Goal: Task Accomplishment & Management: Complete application form

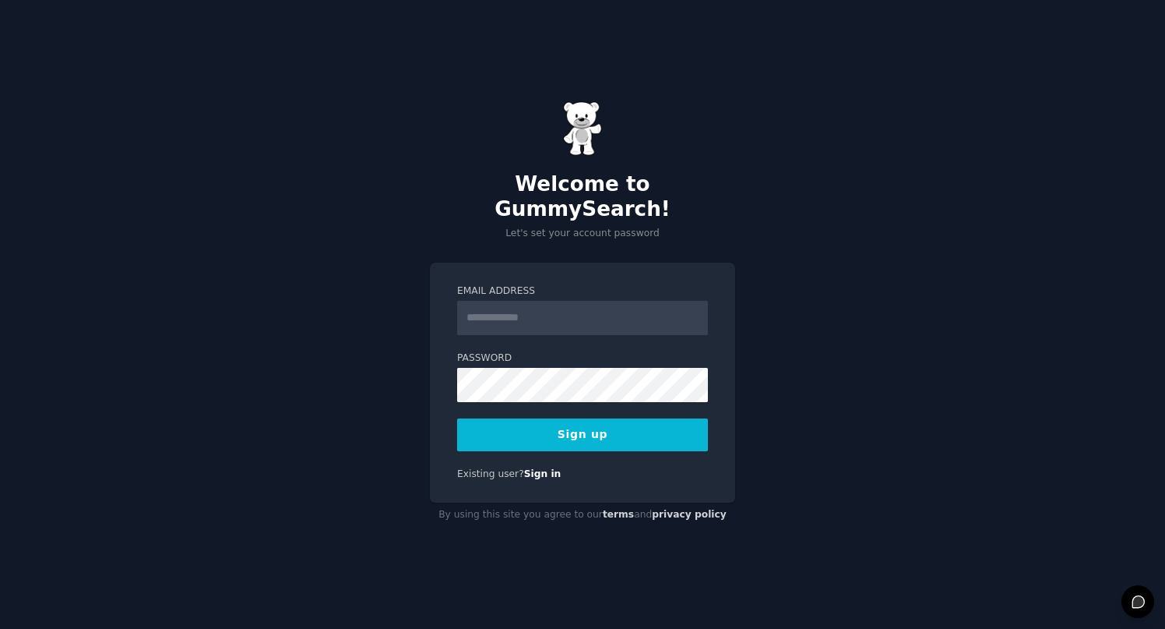
click at [545, 301] on input "Email Address" at bounding box center [582, 318] width 251 height 34
type input "**********"
click at [589, 428] on button "Sign up" at bounding box center [582, 434] width 251 height 33
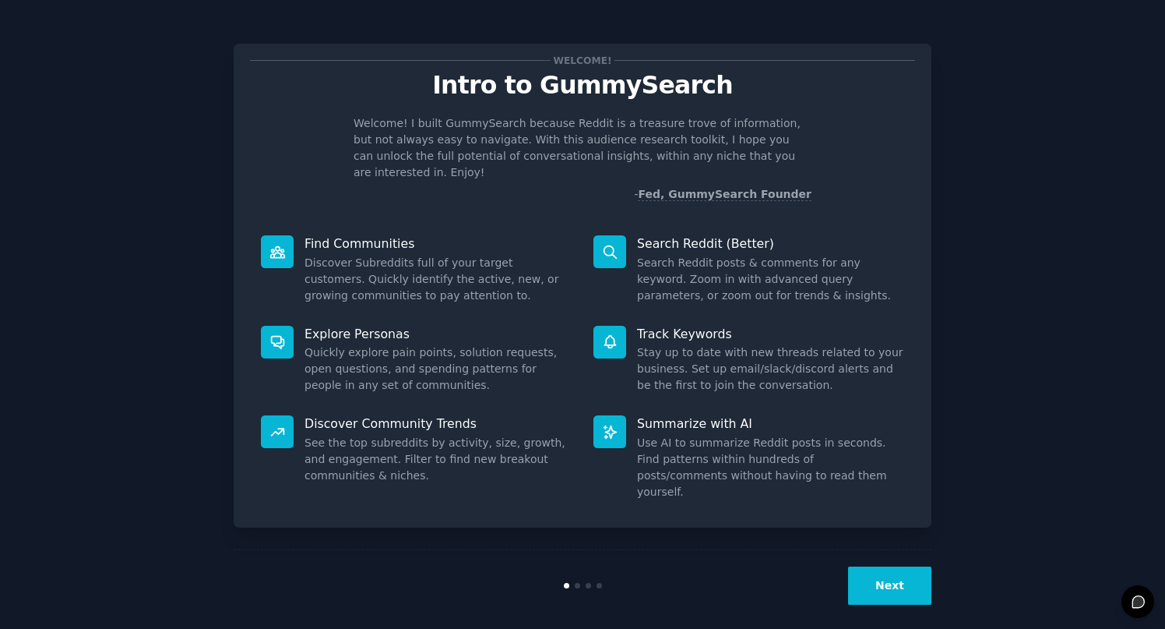
click at [879, 576] on button "Next" at bounding box center [889, 585] width 83 height 38
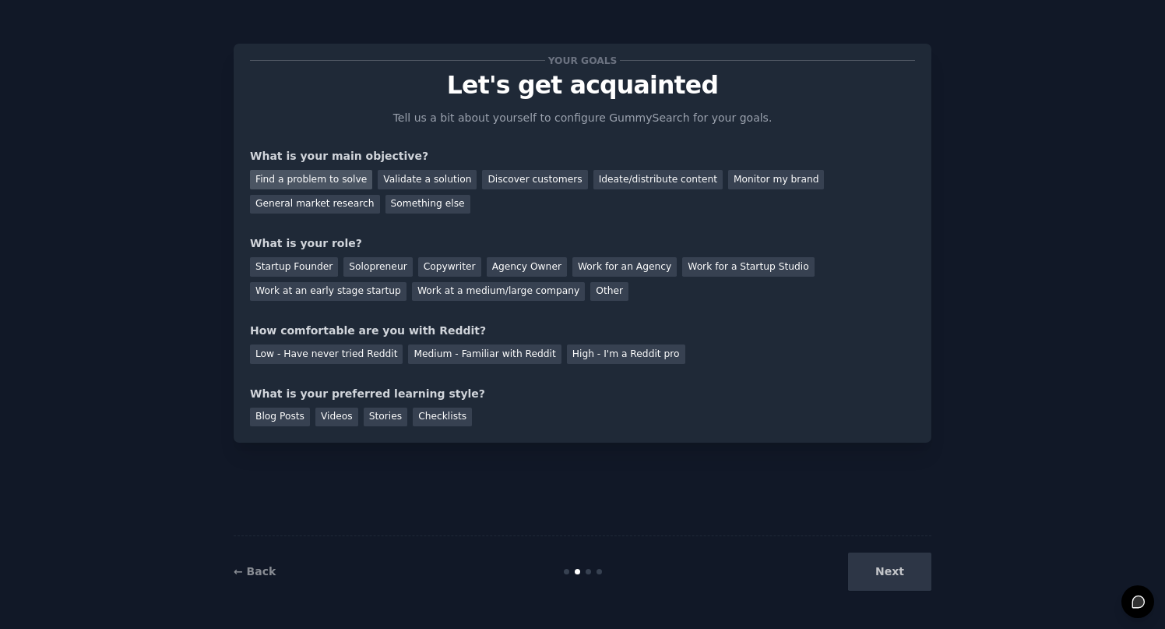
click at [305, 178] on div "Find a problem to solve" at bounding box center [311, 179] width 122 height 19
click at [429, 174] on div "Validate a solution" at bounding box center [427, 179] width 99 height 19
click at [340, 186] on div "Find a problem to solve" at bounding box center [311, 179] width 122 height 19
click at [307, 266] on div "Startup Founder" at bounding box center [294, 266] width 88 height 19
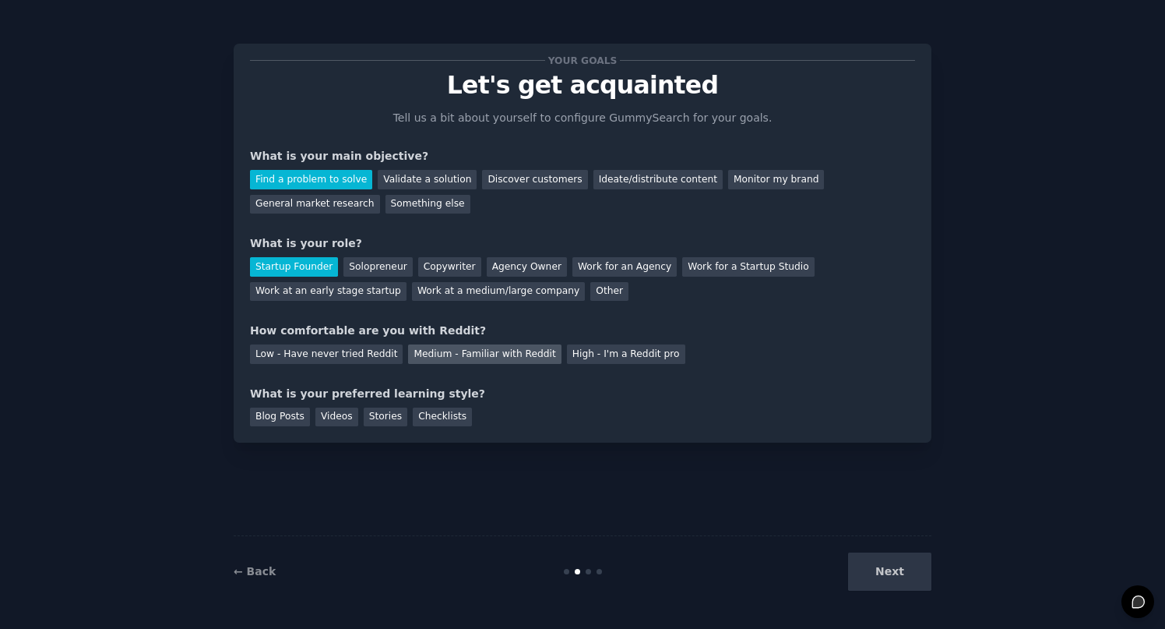
click at [458, 355] on div "Medium - Familiar with Reddit" at bounding box center [484, 353] width 153 height 19
click at [323, 421] on div "Videos" at bounding box center [336, 416] width 43 height 19
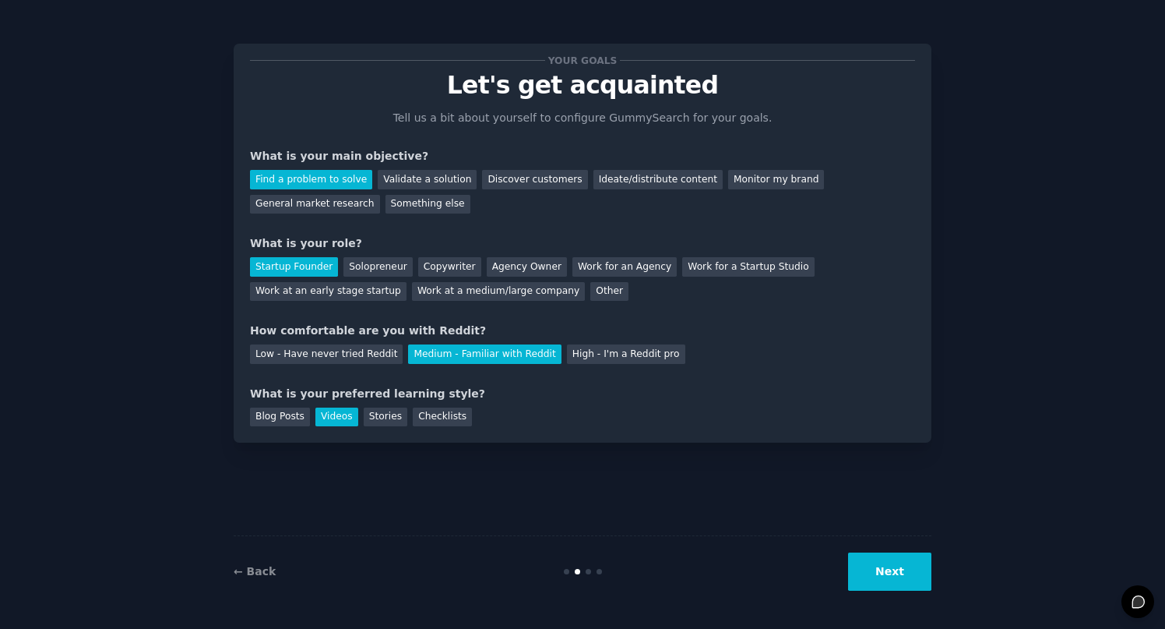
click at [901, 588] on button "Next" at bounding box center [889, 571] width 83 height 38
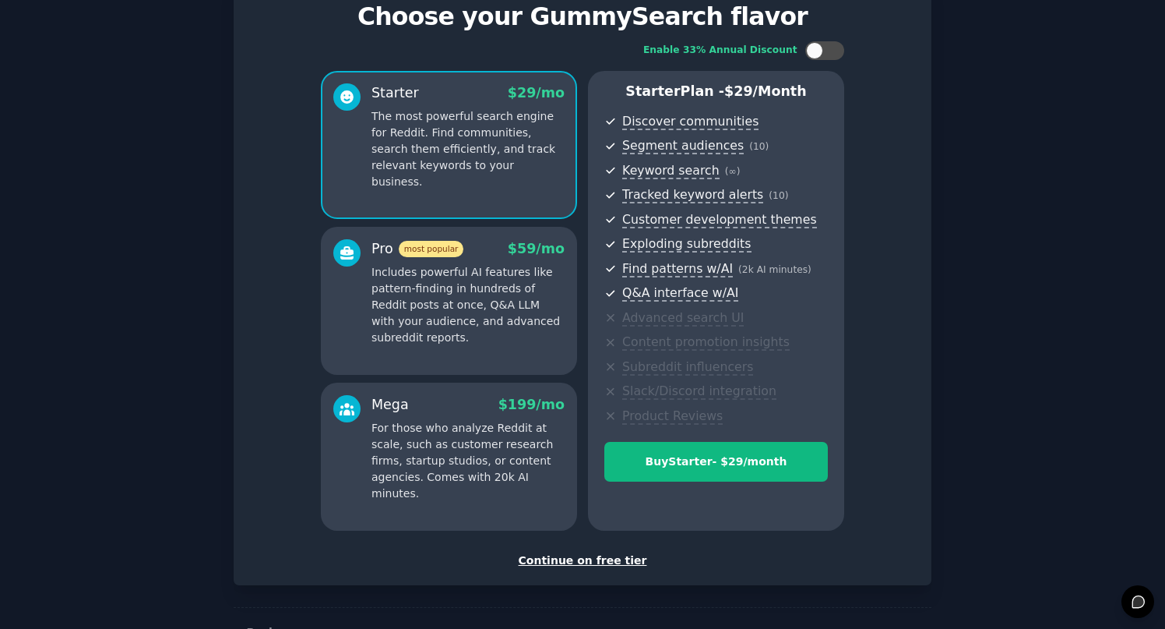
scroll to position [58, 0]
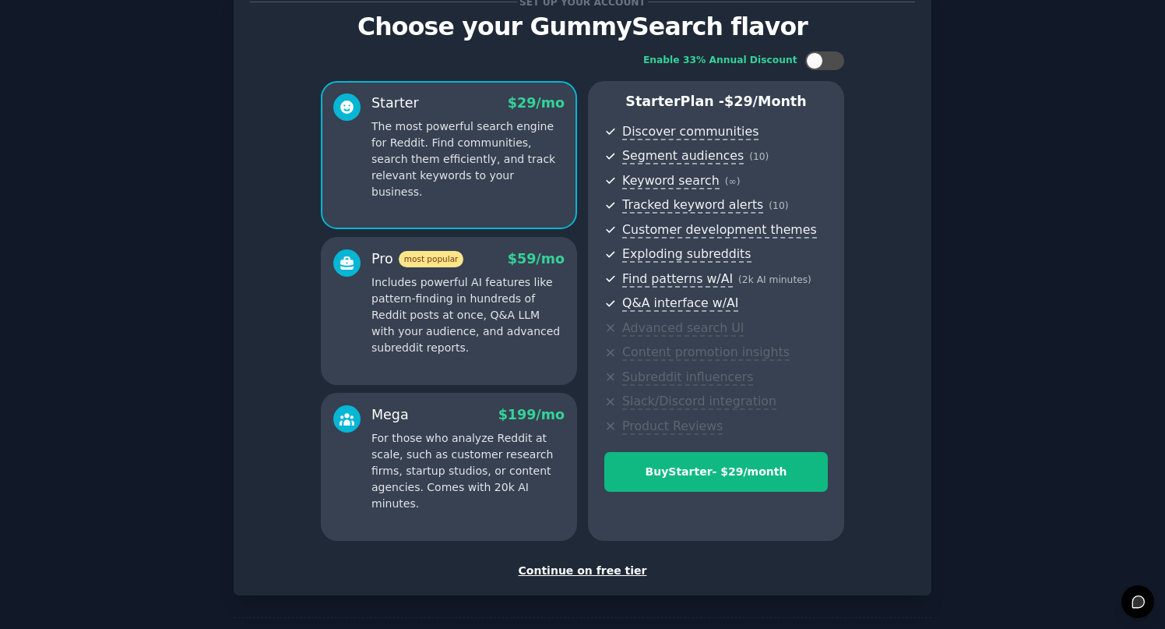
click at [801, 62] on div "Enable 33% Annual Discount" at bounding box center [743, 60] width 201 height 19
click at [820, 67] on div at bounding box center [824, 60] width 39 height 19
click at [817, 65] on div at bounding box center [824, 60] width 39 height 19
checkbox input "false"
click at [583, 580] on div "Set up your account Choose your GummySearch flavor Enable 33% Annual Discount S…" at bounding box center [583, 290] width 698 height 610
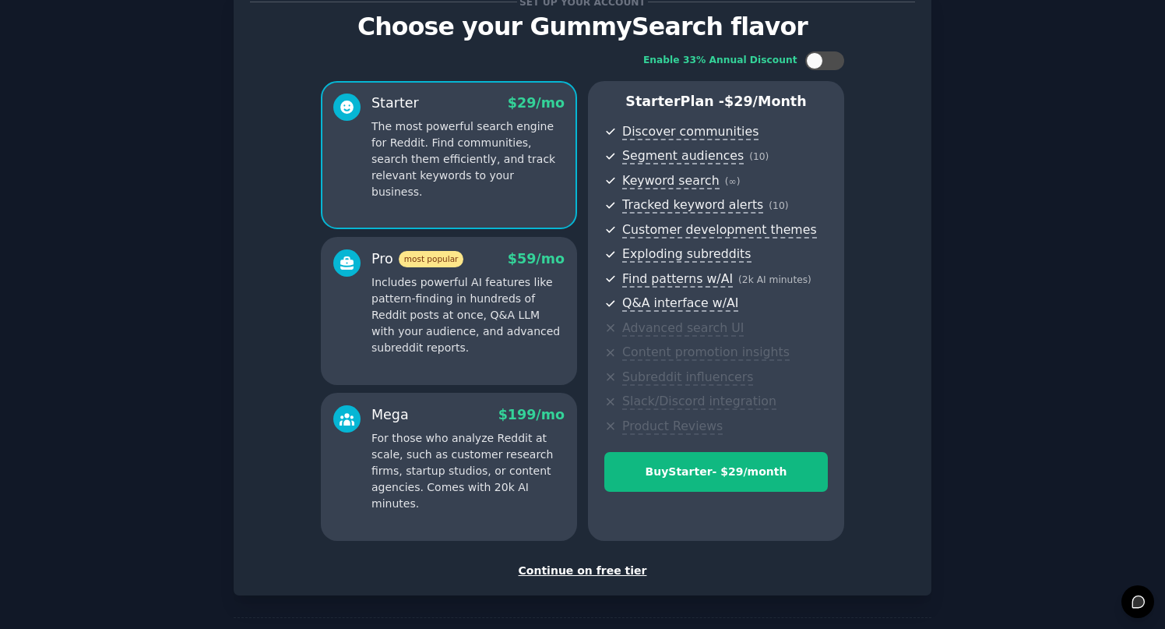
click at [577, 566] on div "Continue on free tier" at bounding box center [582, 570] width 665 height 16
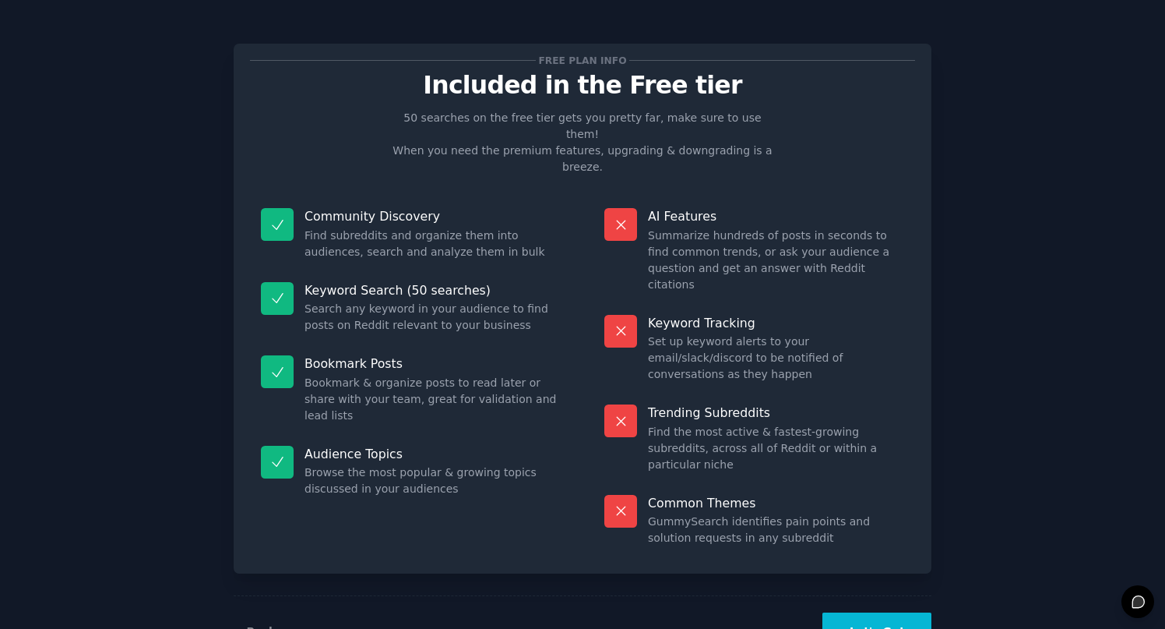
click at [873, 612] on button "Let's Go!" at bounding box center [877, 631] width 109 height 38
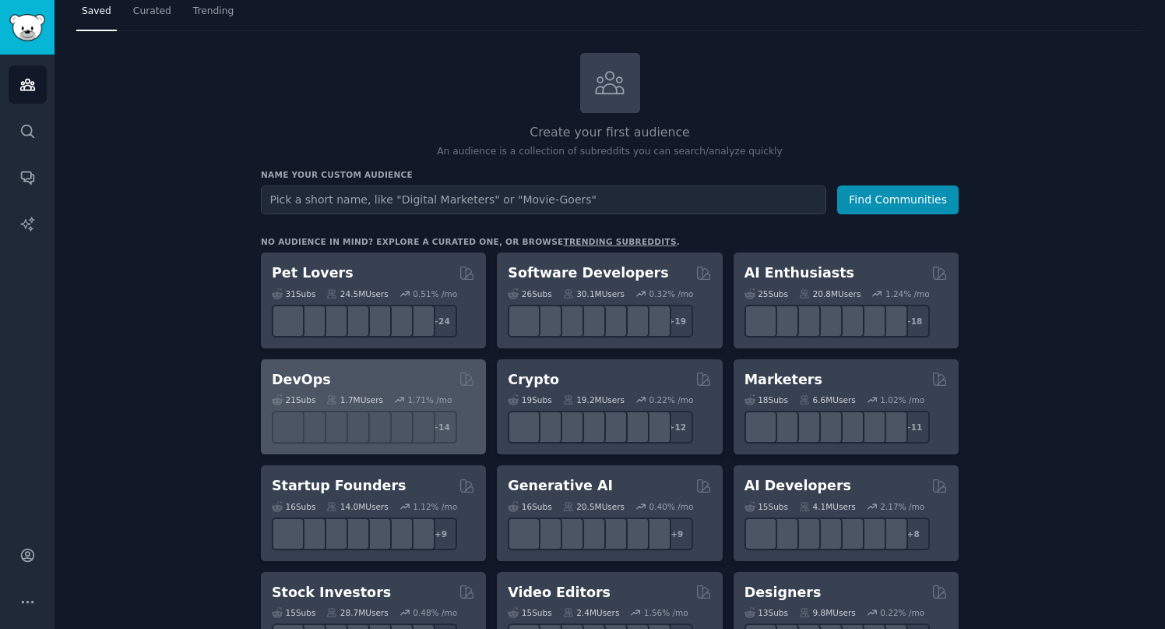
scroll to position [135, 0]
